Goal: Complete application form

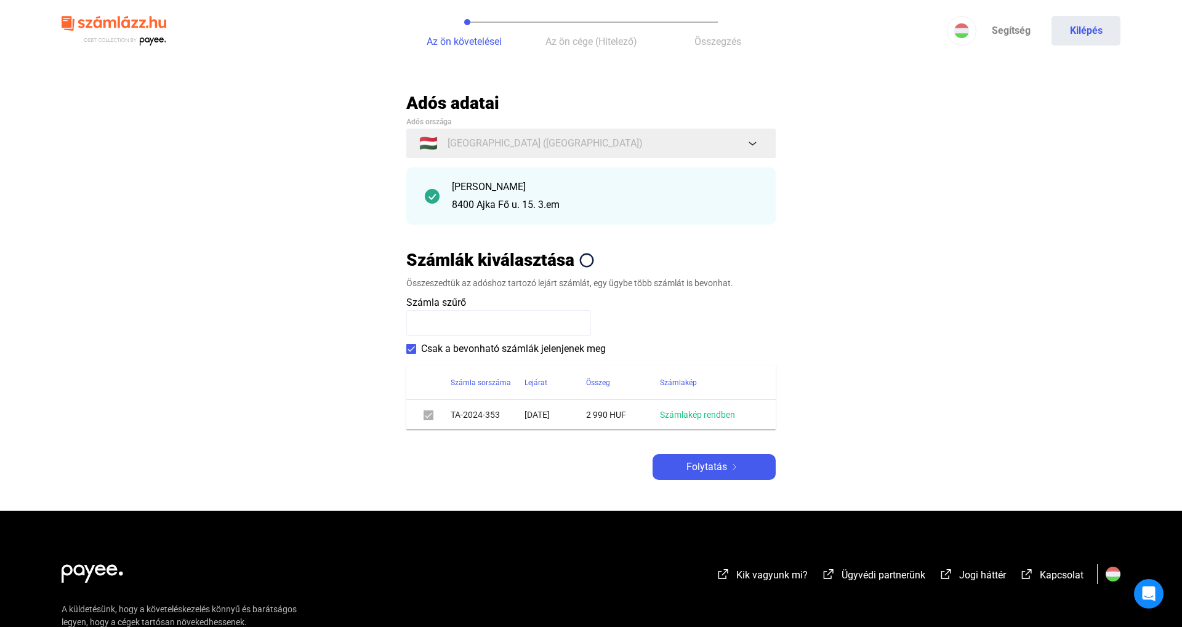
click at [676, 452] on div "Adós adatai Adós országa 🇭🇺 [GEOGRAPHIC_DATA] ([GEOGRAPHIC_DATA]) [PERSON_NAME]…" at bounding box center [590, 286] width 369 height 388
click at [676, 484] on main "Automatikusan mentve Adós adatai Adós országa 🇭🇺 [GEOGRAPHIC_DATA] ([GEOGRAPHIC…" at bounding box center [591, 301] width 1182 height 418
click at [680, 473] on div "Folytatás" at bounding box center [714, 467] width 116 height 15
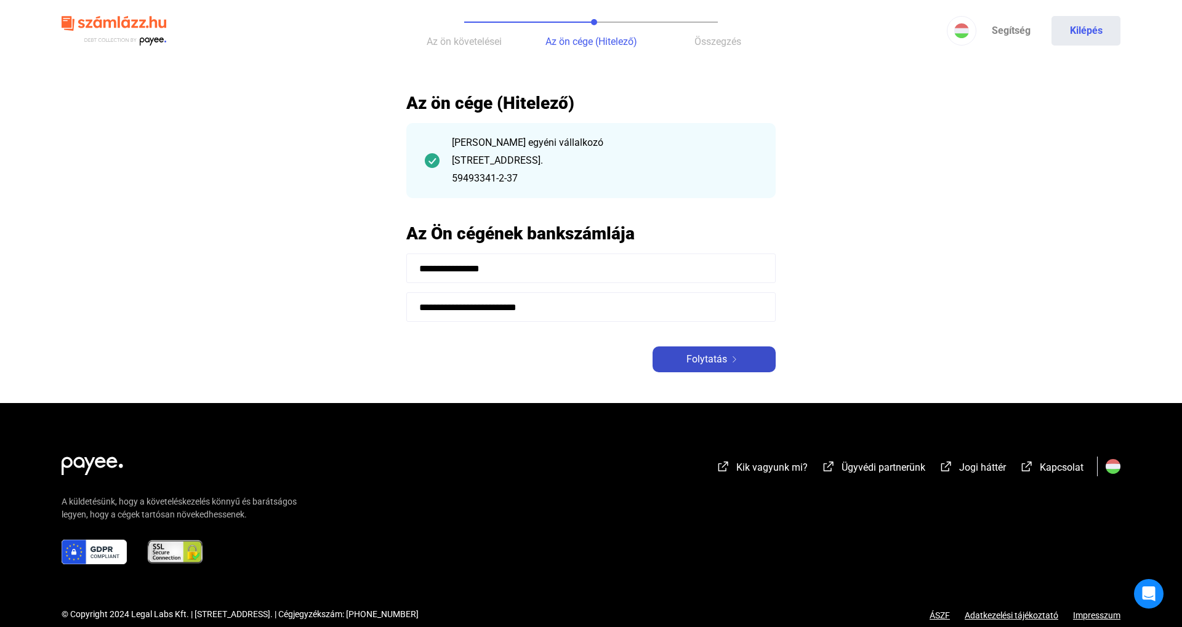
click at [686, 370] on button "Folytatás" at bounding box center [713, 359] width 123 height 26
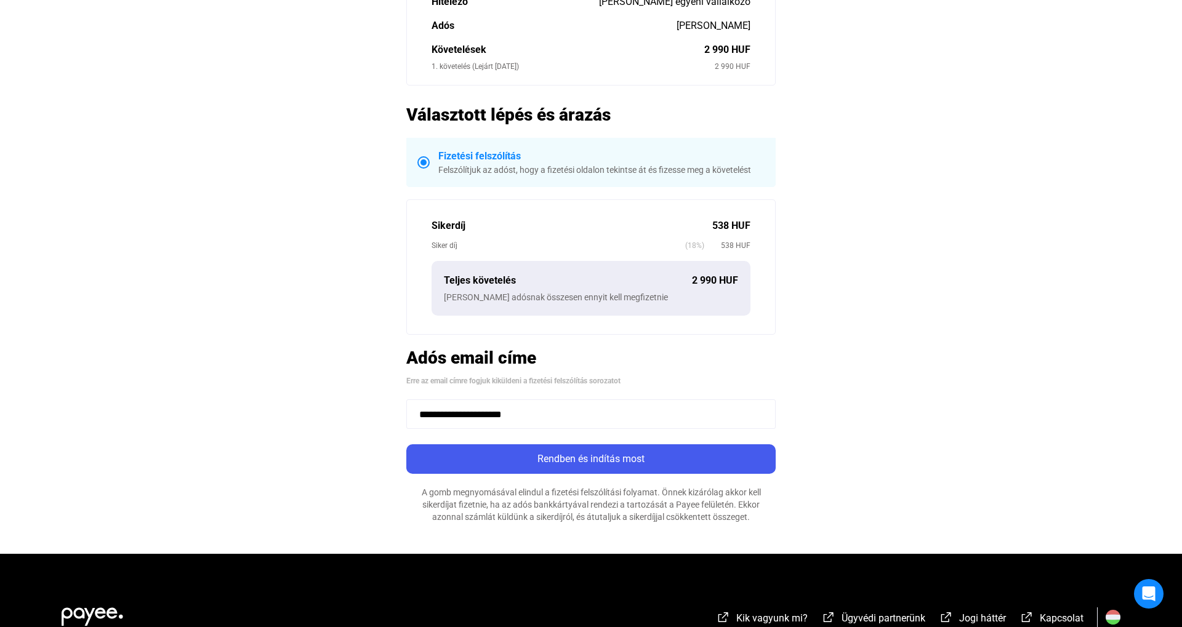
scroll to position [182, 0]
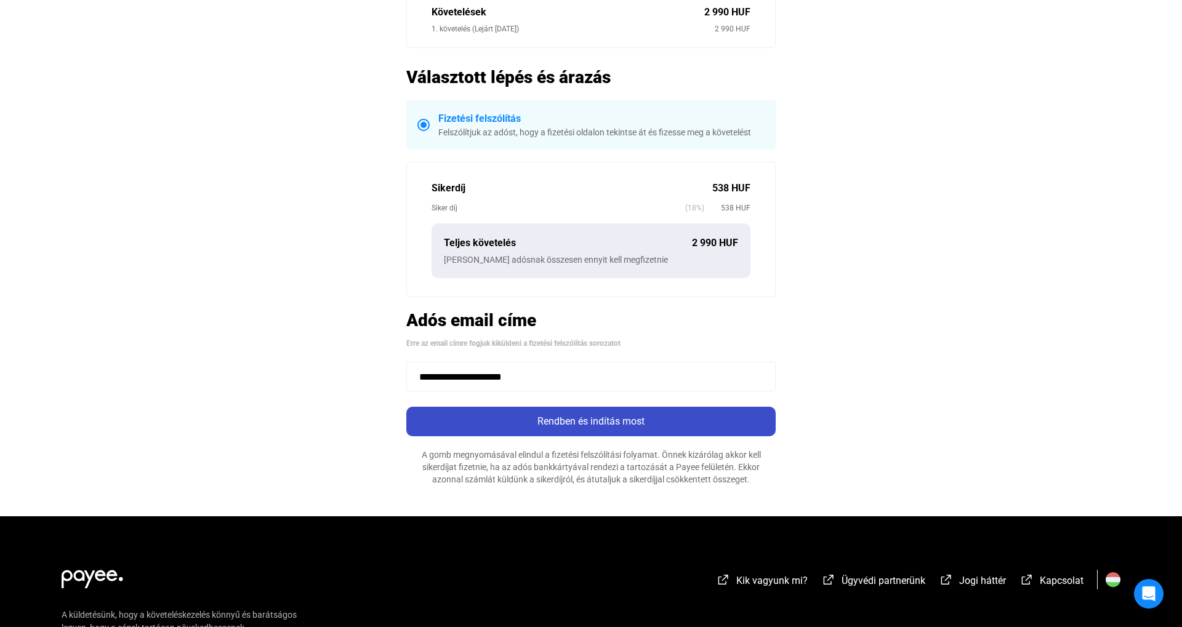
click at [636, 412] on button "Rendben és indítás most" at bounding box center [590, 422] width 369 height 30
